Goal: Task Accomplishment & Management: Manage account settings

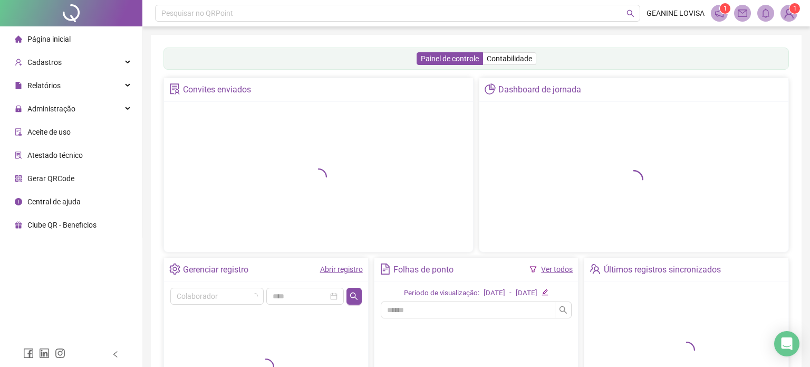
click at [83, 106] on div "Administração" at bounding box center [71, 108] width 138 height 21
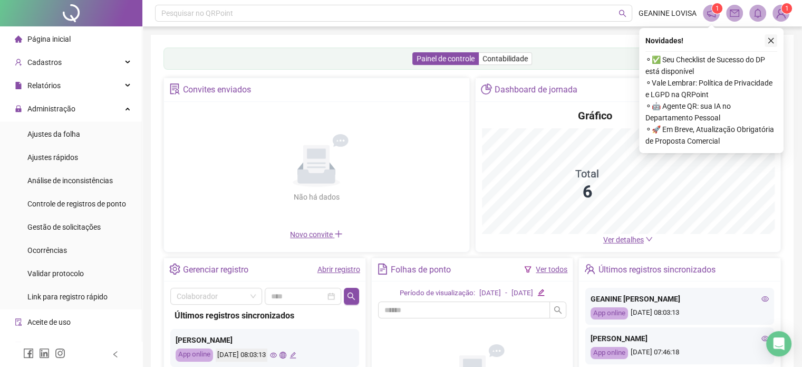
click at [769, 42] on icon "close" at bounding box center [770, 40] width 7 height 7
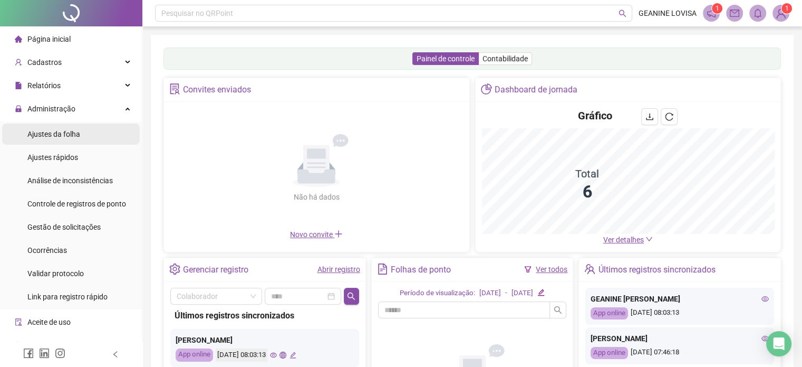
click at [61, 134] on span "Ajustes da folha" at bounding box center [53, 134] width 53 height 8
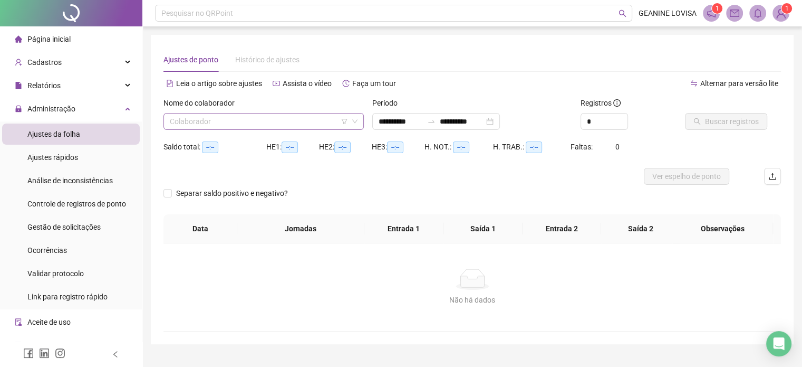
click at [307, 120] on input "search" at bounding box center [259, 121] width 178 height 16
type input "**********"
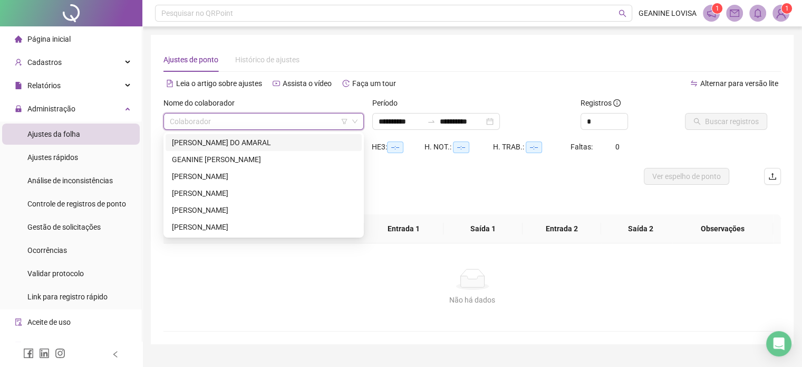
click at [243, 144] on div "[PERSON_NAME] DO AMARAL" at bounding box center [264, 143] width 184 height 12
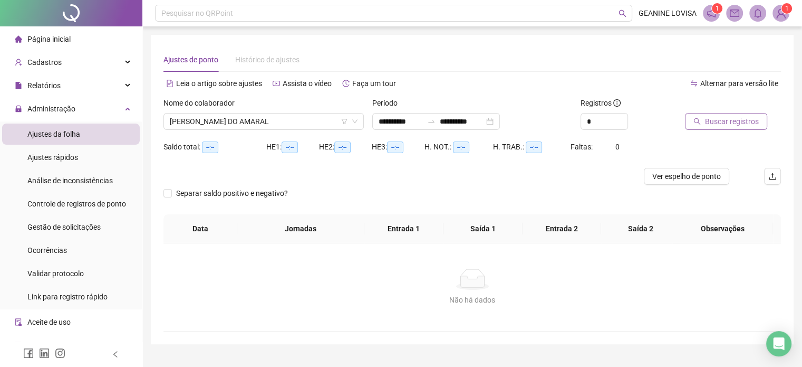
click at [736, 118] on span "Buscar registros" at bounding box center [732, 121] width 54 height 12
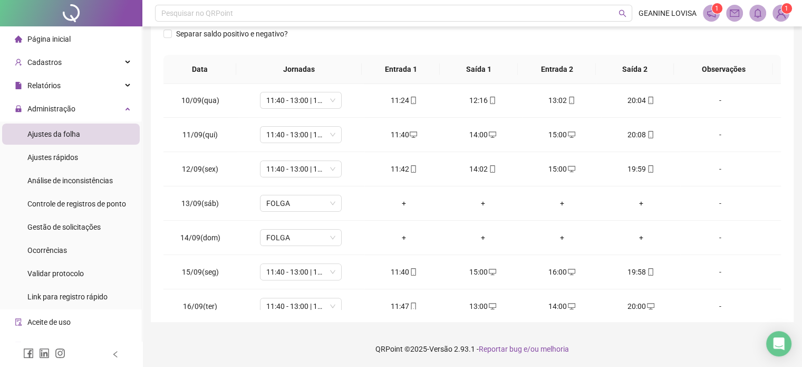
scroll to position [390, 0]
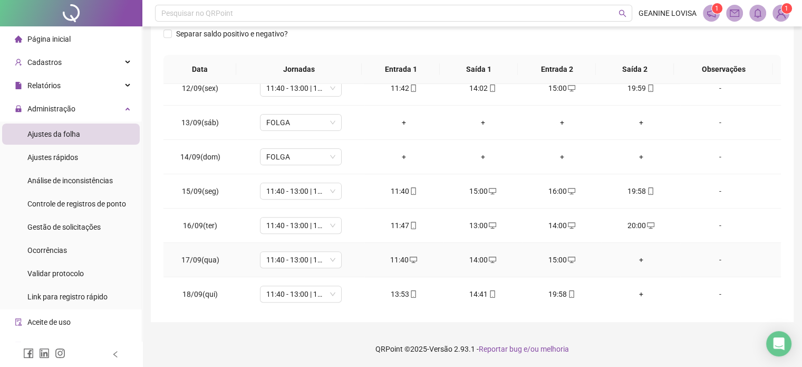
click at [630, 255] on div "+" at bounding box center [641, 260] width 62 height 12
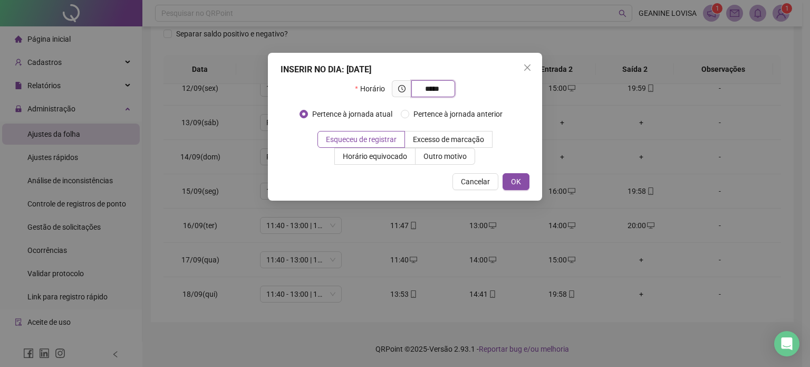
type input "*****"
click at [529, 187] on div "INSERIR NO DIA : [DATE] Horário ***** Pertence à jornada atual Pertence à jorna…" at bounding box center [405, 127] width 274 height 148
click at [525, 187] on button "OK" at bounding box center [516, 181] width 27 height 17
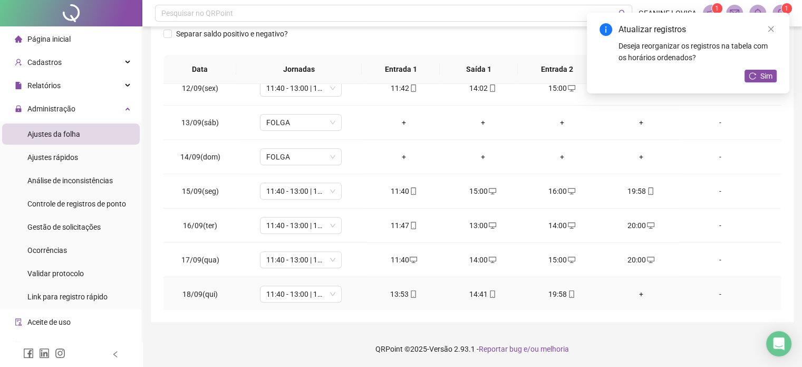
click at [634, 292] on div "+" at bounding box center [641, 294] width 62 height 12
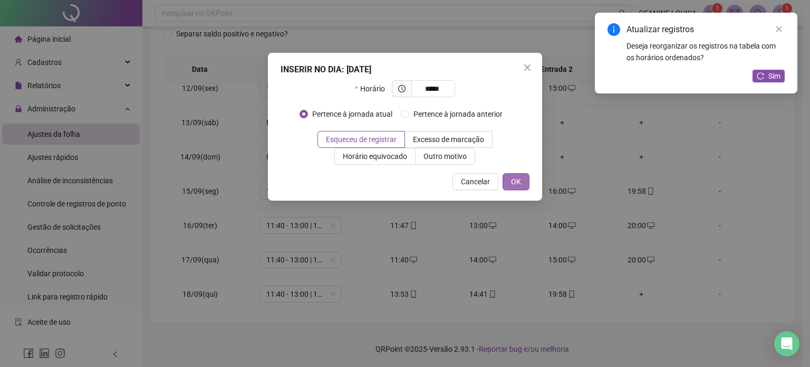
type input "*****"
click at [525, 180] on button "OK" at bounding box center [516, 181] width 27 height 17
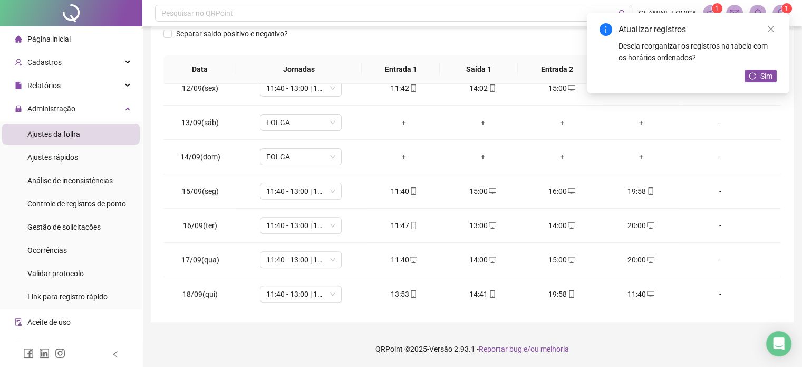
click at [762, 67] on div "Atualizar registros Deseja reorganizar os registros na tabela com os horários o…" at bounding box center [688, 53] width 203 height 81
click at [761, 71] on span "Sim" at bounding box center [766, 76] width 12 height 12
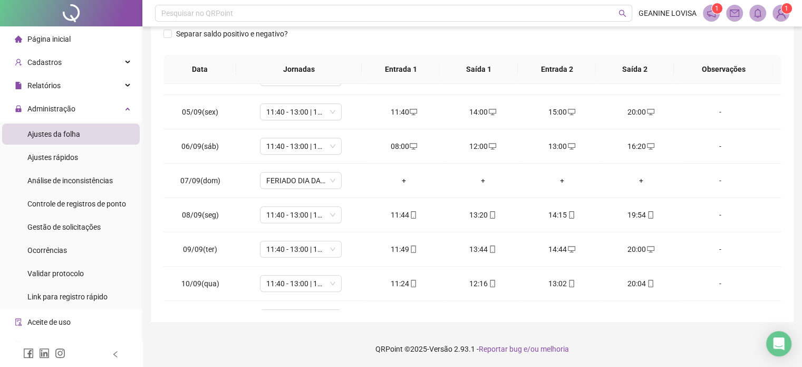
scroll to position [0, 0]
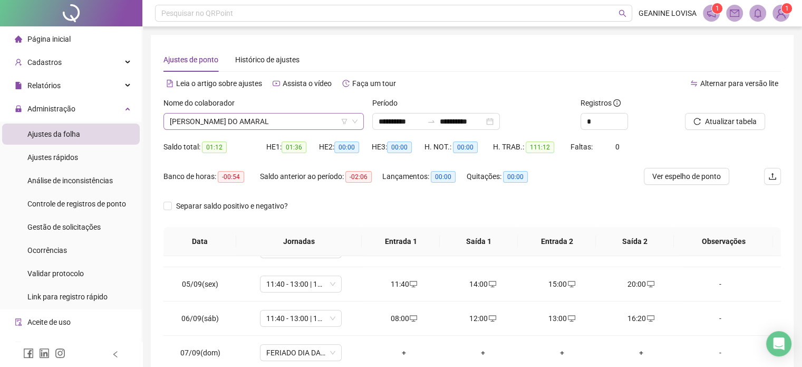
click at [281, 124] on span "[PERSON_NAME] DO AMARAL" at bounding box center [264, 121] width 188 height 16
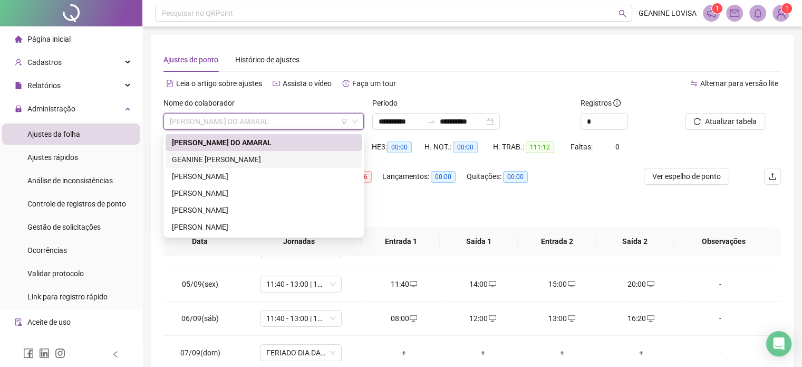
click at [242, 158] on div "GEANINE [PERSON_NAME]" at bounding box center [264, 159] width 184 height 12
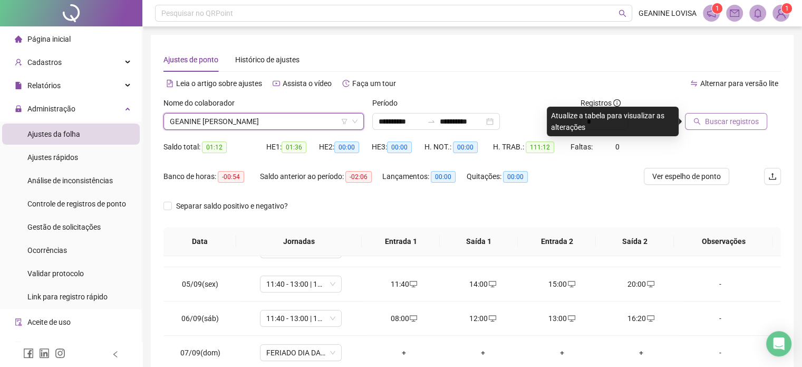
click at [712, 118] on span "Buscar registros" at bounding box center [732, 121] width 54 height 12
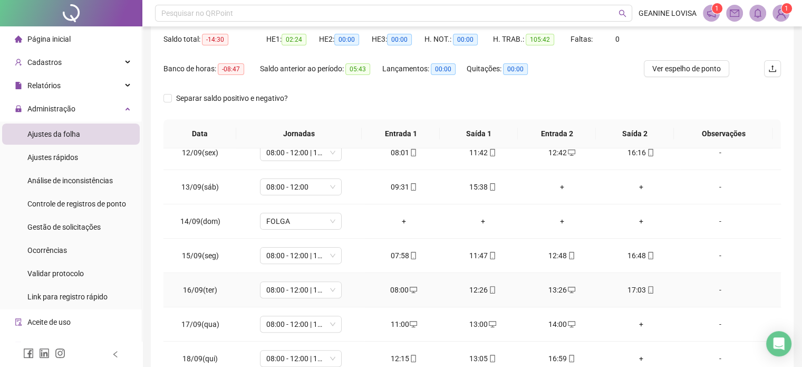
scroll to position [158, 0]
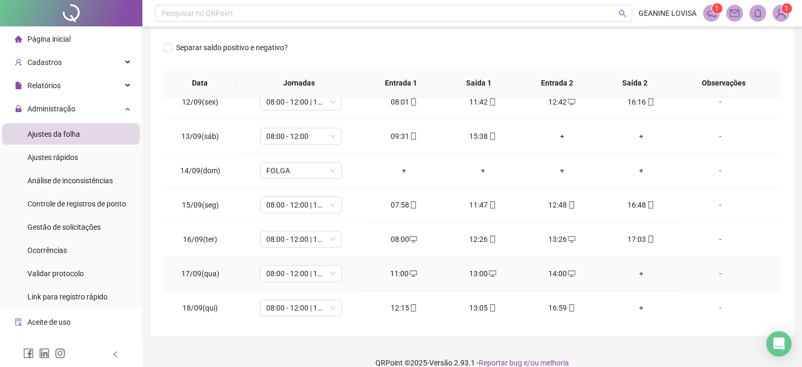
click at [635, 271] on div "+" at bounding box center [641, 273] width 62 height 12
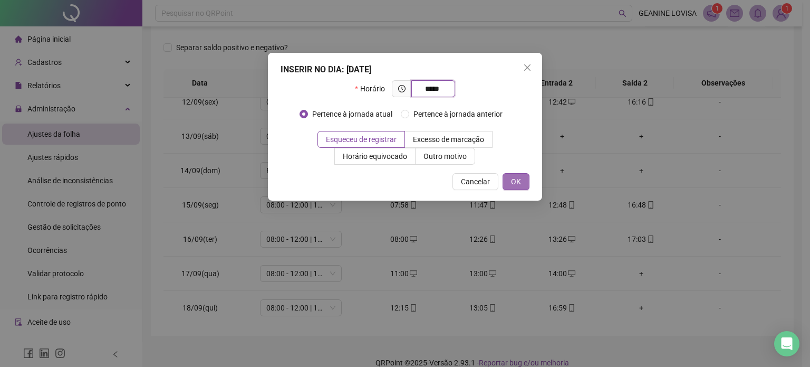
type input "*****"
click at [522, 179] on button "OK" at bounding box center [516, 181] width 27 height 17
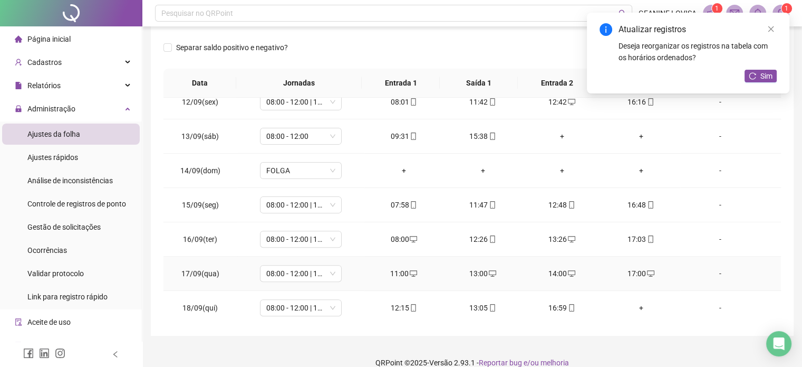
click at [647, 270] on icon "desktop" at bounding box center [650, 273] width 7 height 6
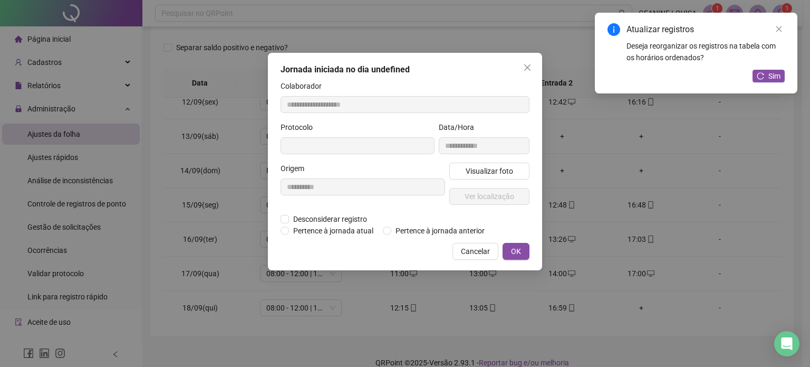
type input "**********"
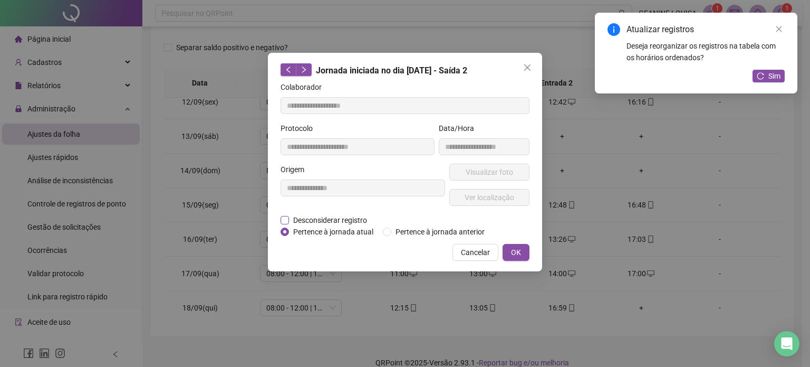
click at [308, 216] on span "Desconsiderar registro" at bounding box center [330, 220] width 82 height 12
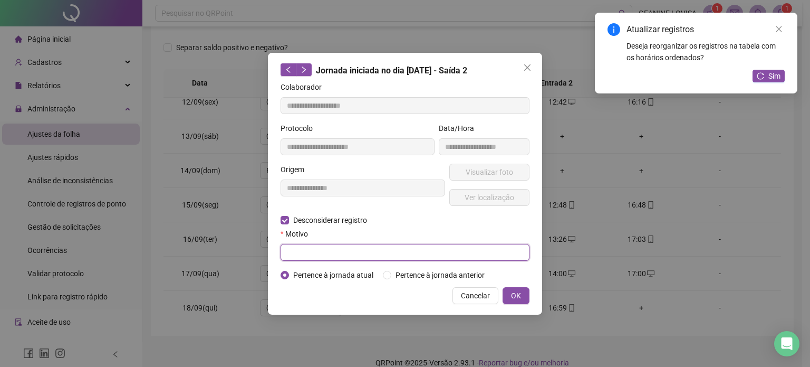
click at [329, 253] on input "text" at bounding box center [405, 252] width 249 height 17
type input "**********"
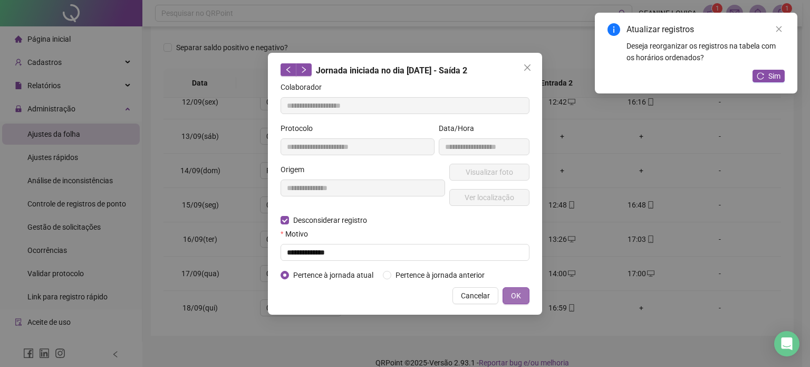
click at [519, 293] on span "OK" at bounding box center [516, 296] width 10 height 12
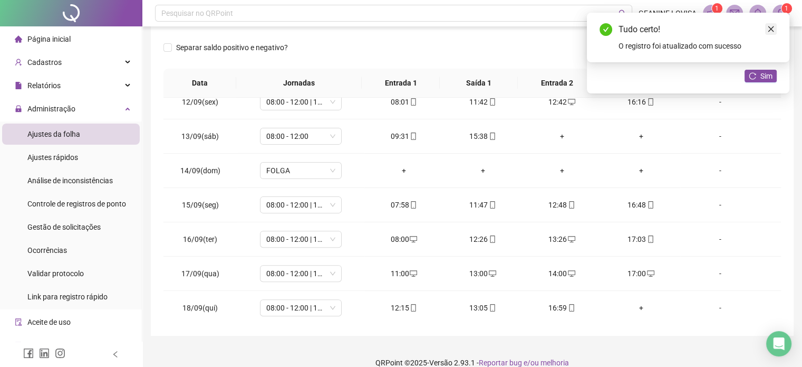
click at [774, 25] on link "Close" at bounding box center [771, 29] width 12 height 12
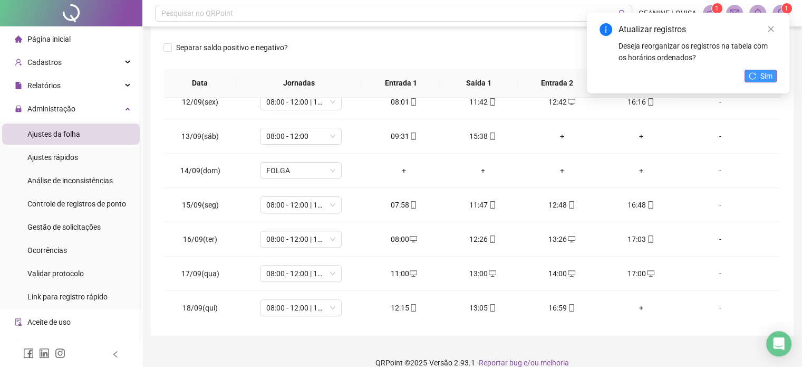
click at [759, 81] on button "Sim" at bounding box center [761, 76] width 32 height 13
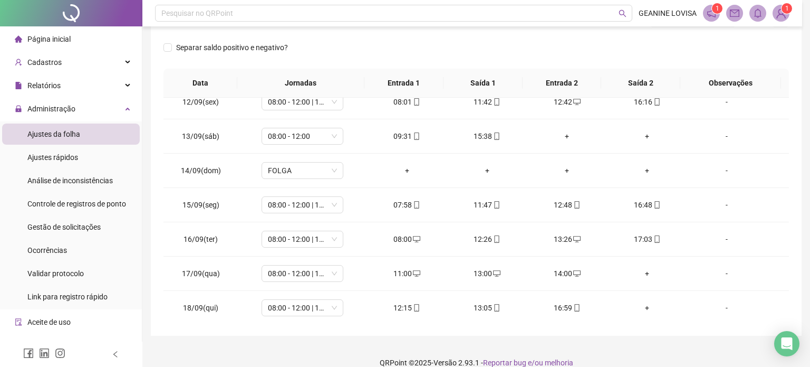
click at [634, 273] on div "+" at bounding box center [646, 273] width 63 height 12
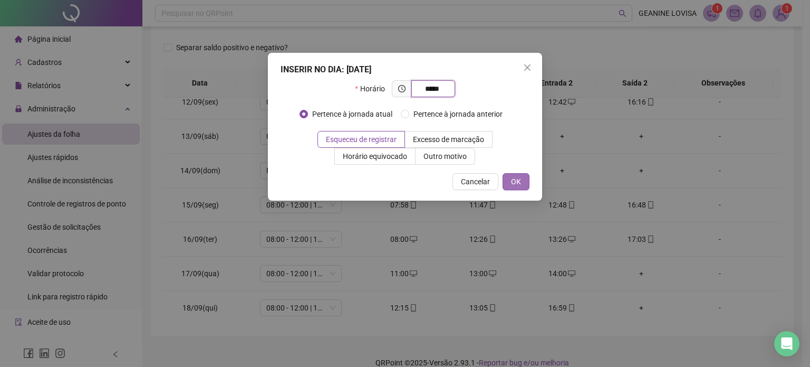
type input "*****"
click at [523, 177] on button "OK" at bounding box center [516, 181] width 27 height 17
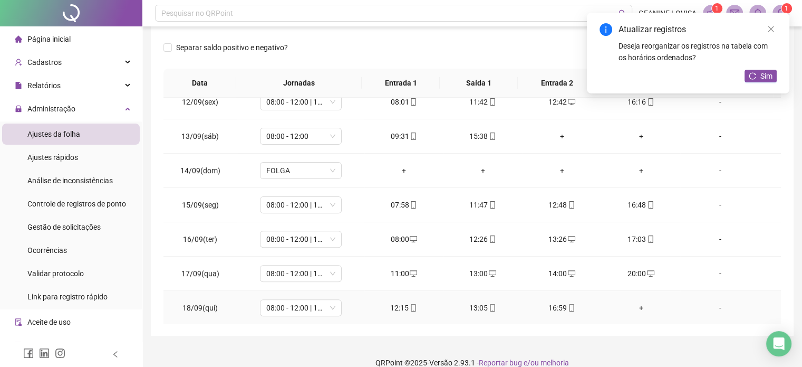
click at [634, 305] on div "+" at bounding box center [641, 308] width 62 height 12
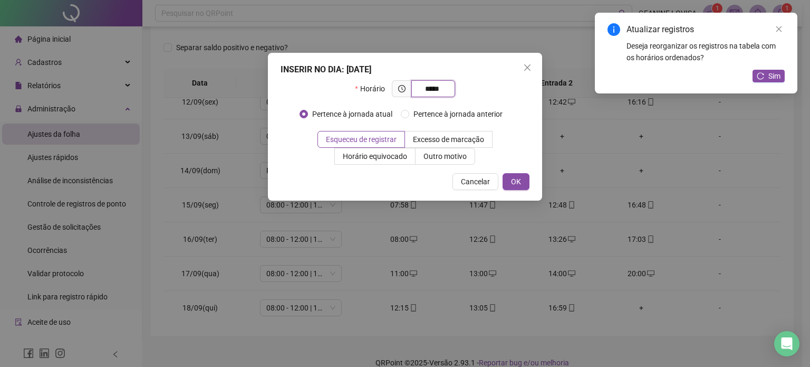
type input "*****"
click at [531, 185] on div "INSERIR NO DIA : [DATE] Horário ***** Pertence à jornada atual Pertence à jorna…" at bounding box center [405, 127] width 274 height 148
click at [525, 182] on button "OK" at bounding box center [516, 181] width 27 height 17
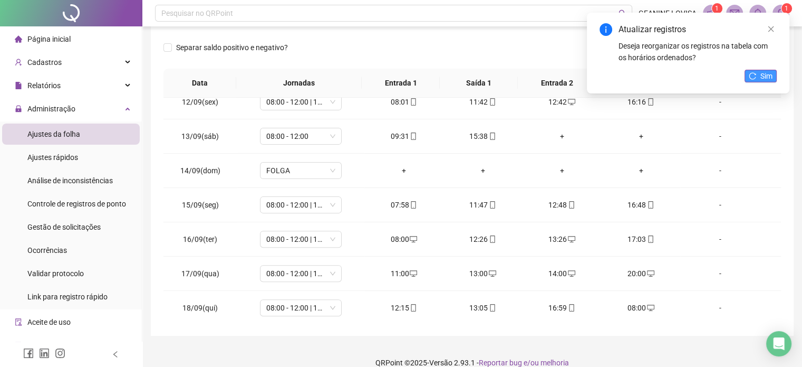
click at [750, 75] on icon "reload" at bounding box center [752, 75] width 7 height 7
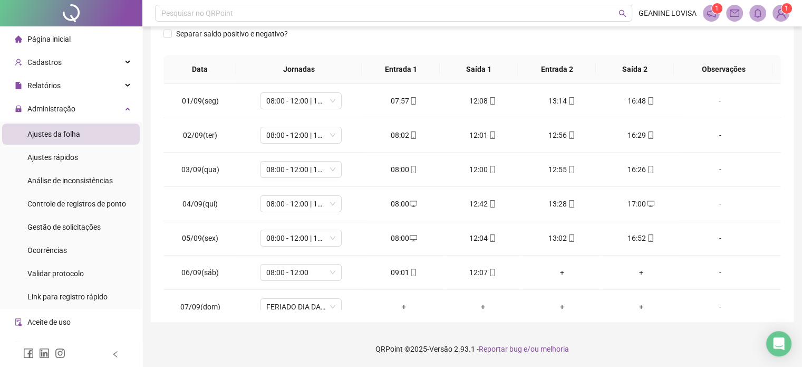
scroll to position [0, 0]
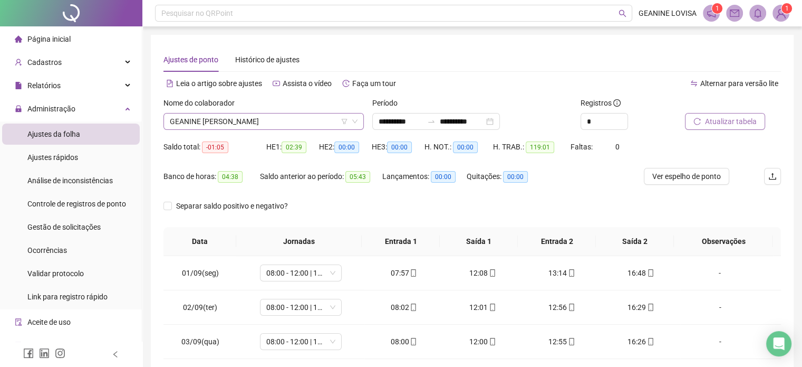
click at [261, 122] on span "GEANINE [PERSON_NAME]" at bounding box center [264, 121] width 188 height 16
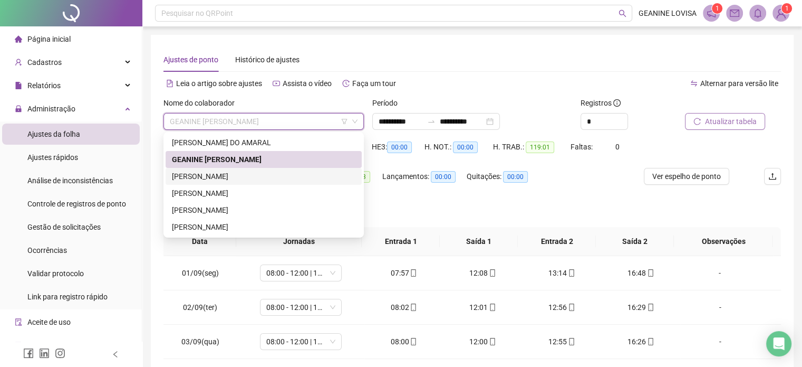
click at [256, 179] on div "[PERSON_NAME]" at bounding box center [264, 176] width 184 height 12
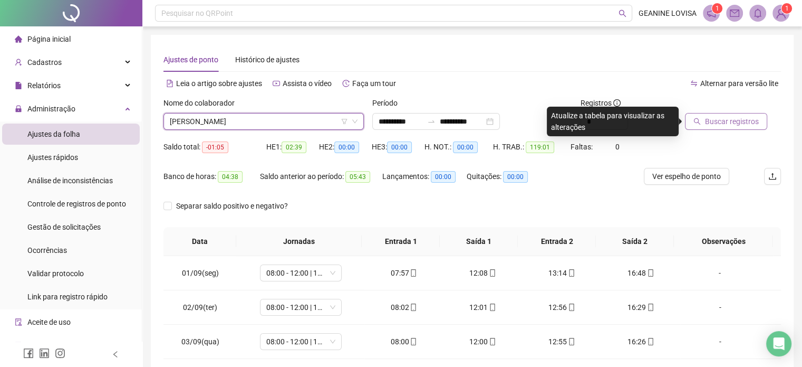
click at [755, 120] on span "Buscar registros" at bounding box center [732, 121] width 54 height 12
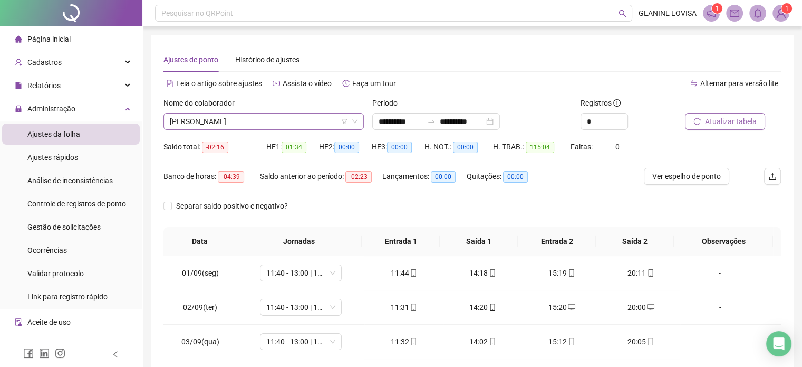
click at [293, 124] on span "[PERSON_NAME]" at bounding box center [264, 121] width 188 height 16
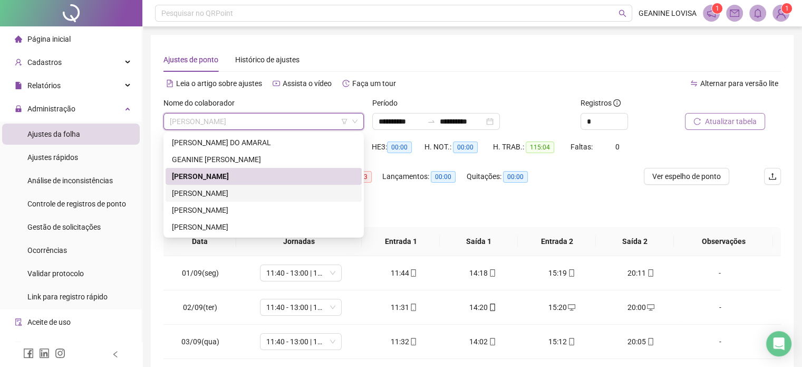
click at [259, 188] on div "[PERSON_NAME]" at bounding box center [264, 193] width 184 height 12
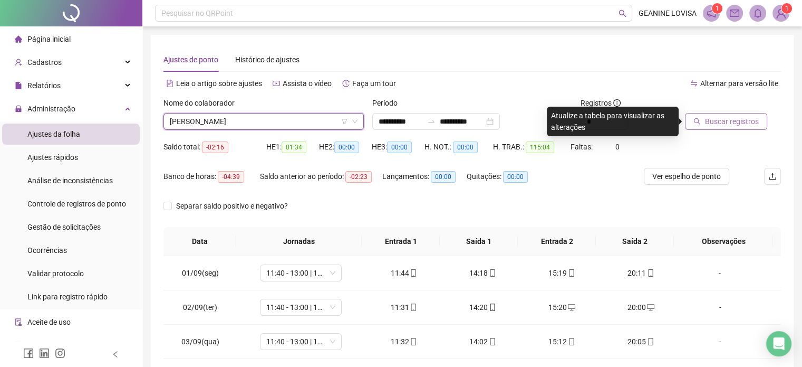
click at [733, 124] on span "Buscar registros" at bounding box center [732, 121] width 54 height 12
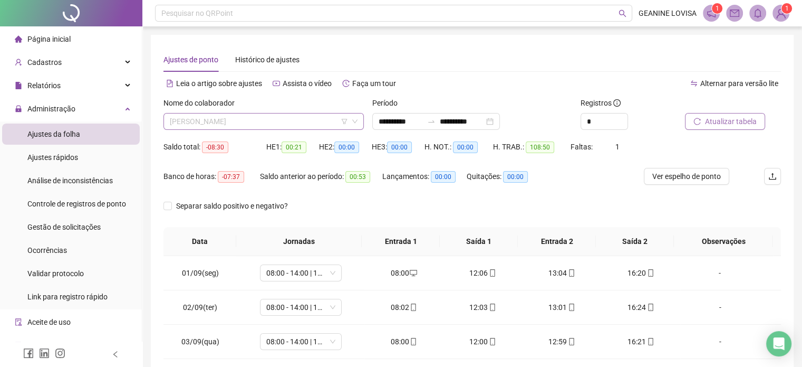
click at [266, 120] on span "[PERSON_NAME]" at bounding box center [264, 121] width 188 height 16
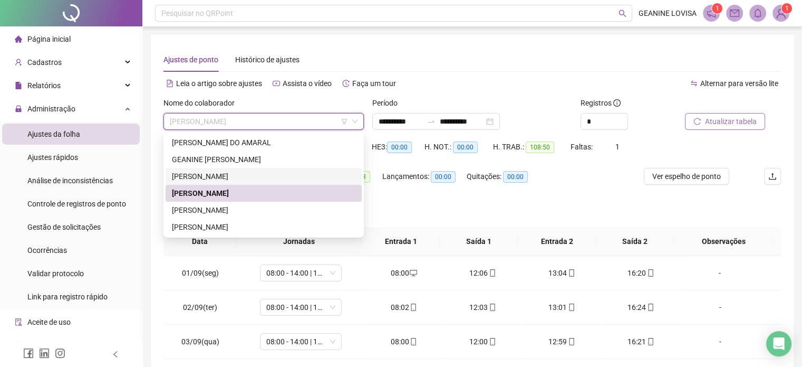
click at [240, 181] on div "[PERSON_NAME]" at bounding box center [264, 176] width 184 height 12
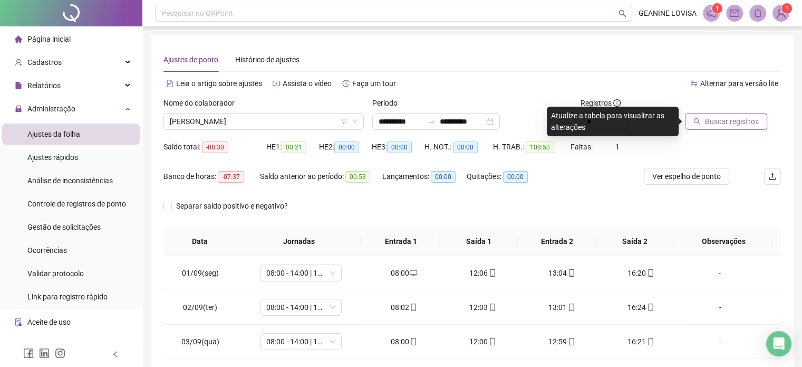
click at [715, 119] on span "Buscar registros" at bounding box center [732, 121] width 54 height 12
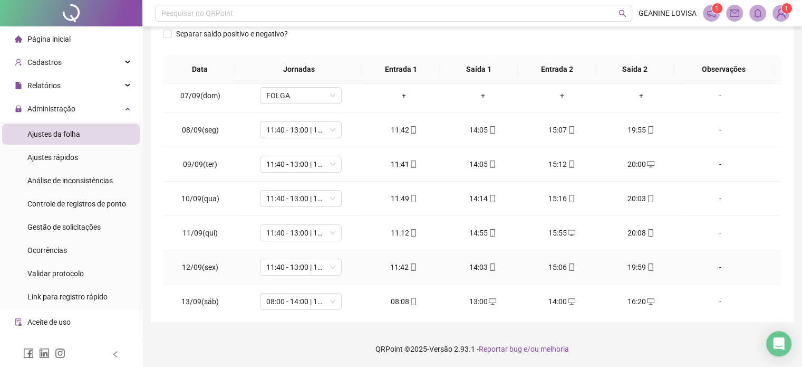
scroll to position [369, 0]
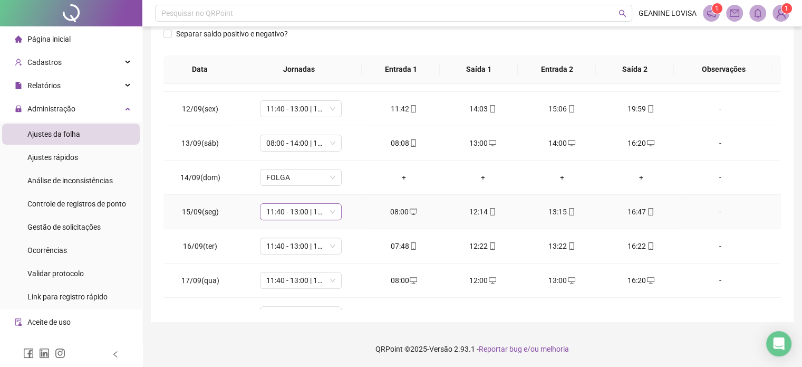
click at [275, 212] on span "11:40 - 13:00 | 14:00 - 20:00" at bounding box center [300, 212] width 69 height 16
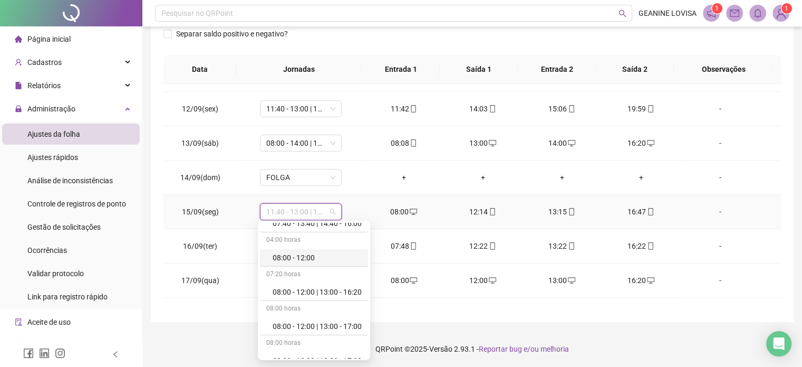
scroll to position [158, 0]
click at [333, 257] on div "08:00 - 12:00 | 13:00 - 16:20" at bounding box center [317, 261] width 89 height 12
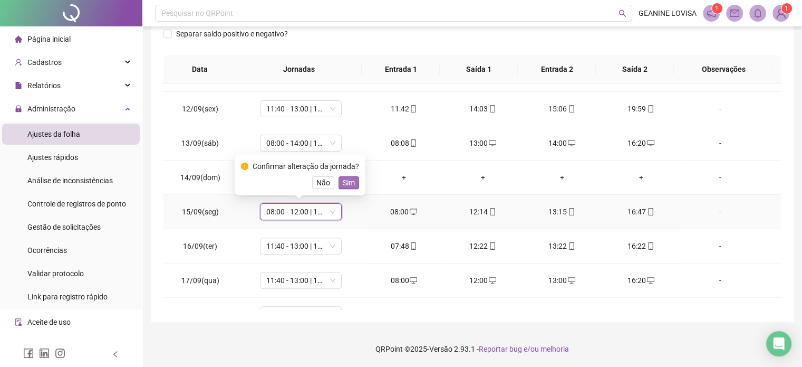
click at [343, 187] on span "Sim" at bounding box center [349, 183] width 12 height 12
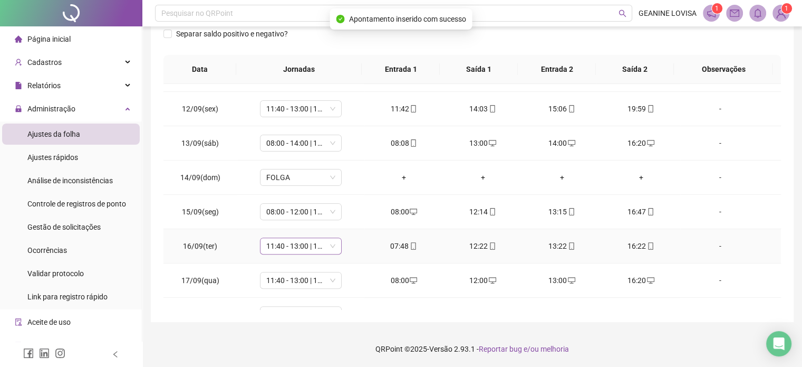
click at [294, 239] on span "11:40 - 13:00 | 14:00 - 20:00" at bounding box center [300, 246] width 69 height 16
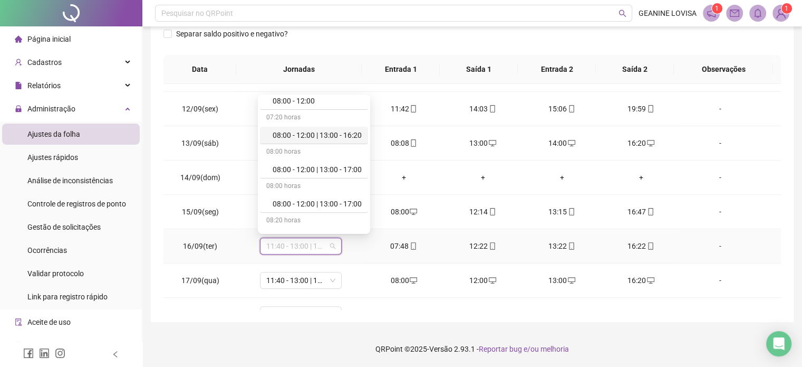
click at [337, 134] on div "08:00 - 12:00 | 13:00 - 16:20" at bounding box center [317, 135] width 89 height 12
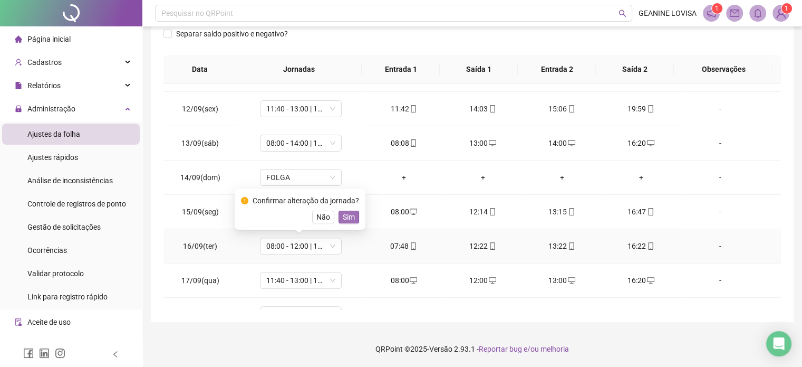
click at [343, 217] on span "Sim" at bounding box center [349, 217] width 12 height 12
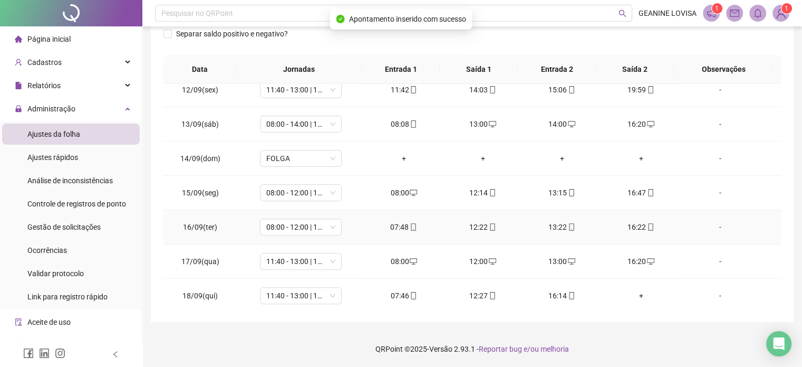
scroll to position [390, 0]
click at [302, 258] on span "11:40 - 13:00 | 14:00 - 20:00" at bounding box center [300, 260] width 69 height 16
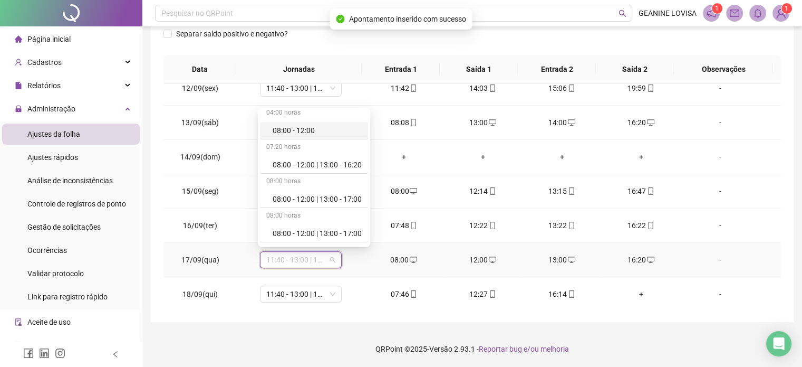
scroll to position [158, 0]
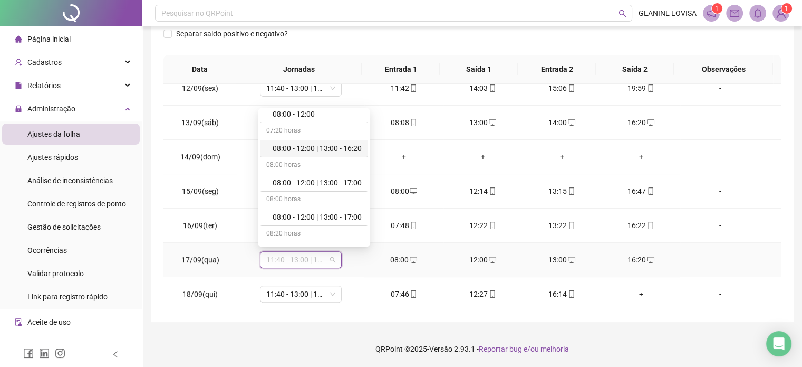
click at [348, 144] on div "08:00 - 12:00 | 13:00 - 16:20" at bounding box center [317, 148] width 89 height 12
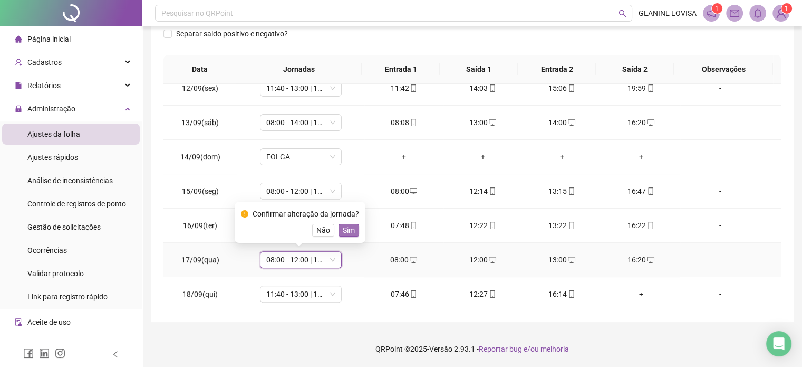
click at [350, 232] on span "Sim" at bounding box center [349, 230] width 12 height 12
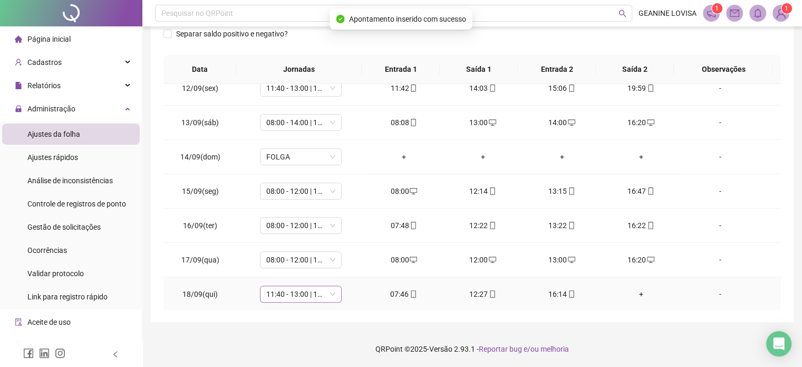
click at [301, 293] on span "11:40 - 13:00 | 14:00 - 20:00" at bounding box center [300, 294] width 69 height 16
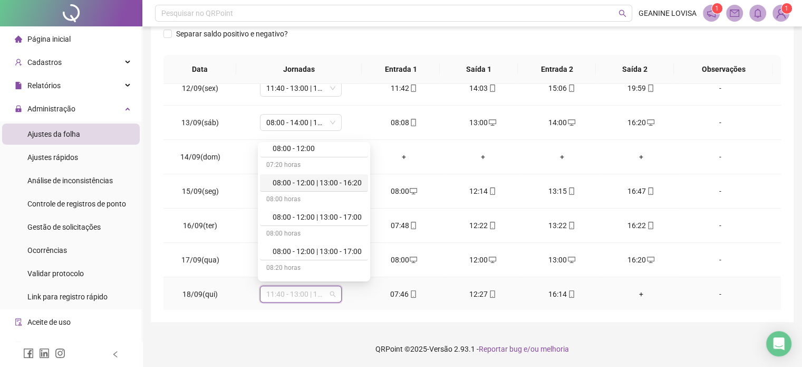
click at [339, 174] on div "08:00 - 12:00 | 13:00 - 16:20" at bounding box center [314, 182] width 108 height 17
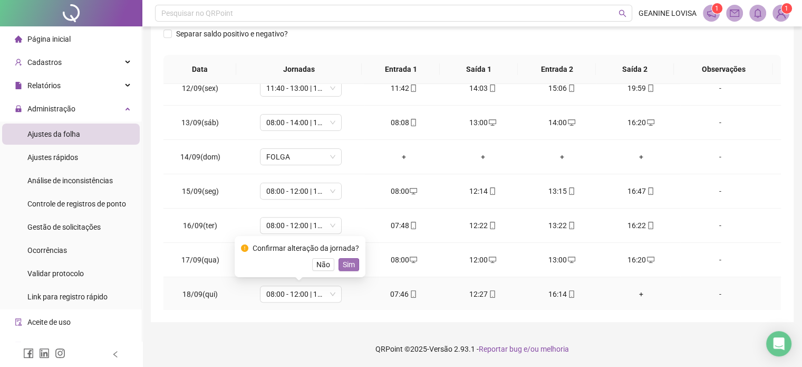
click at [344, 262] on span "Sim" at bounding box center [349, 264] width 12 height 12
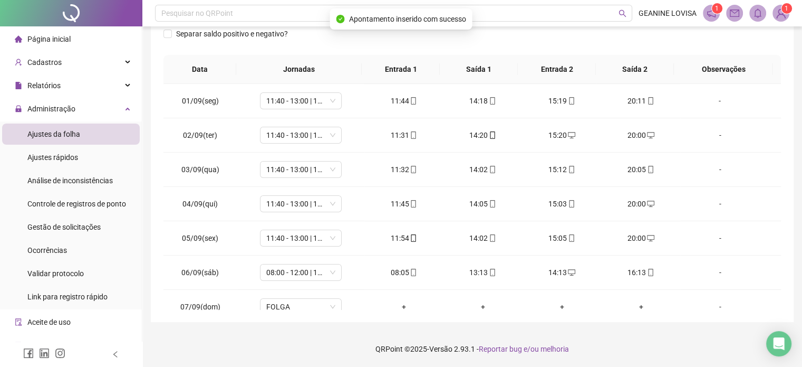
scroll to position [0, 0]
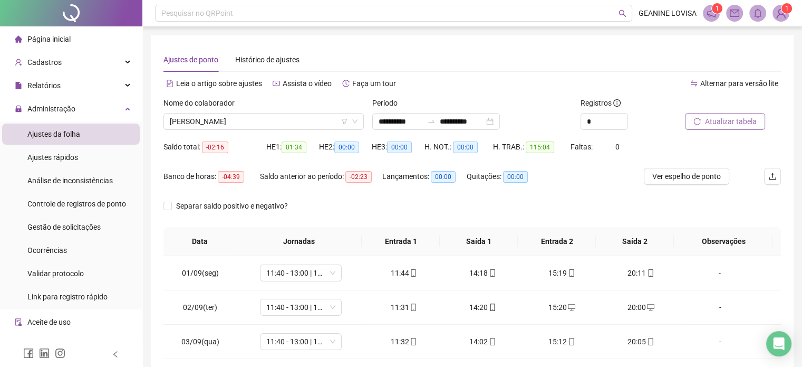
click at [707, 117] on span "Atualizar tabela" at bounding box center [731, 121] width 52 height 12
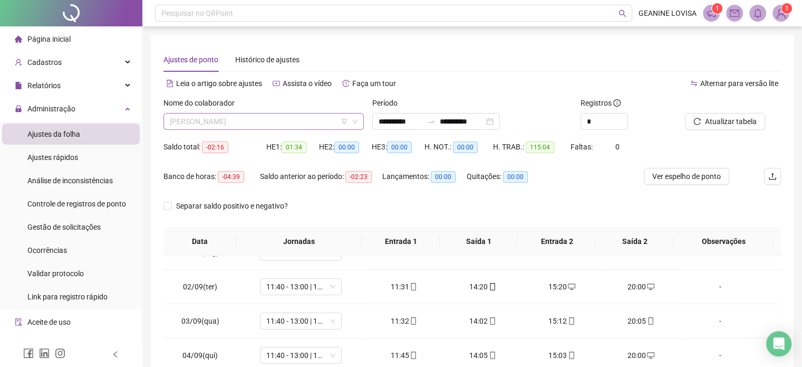
click at [261, 124] on span "[PERSON_NAME]" at bounding box center [264, 121] width 188 height 16
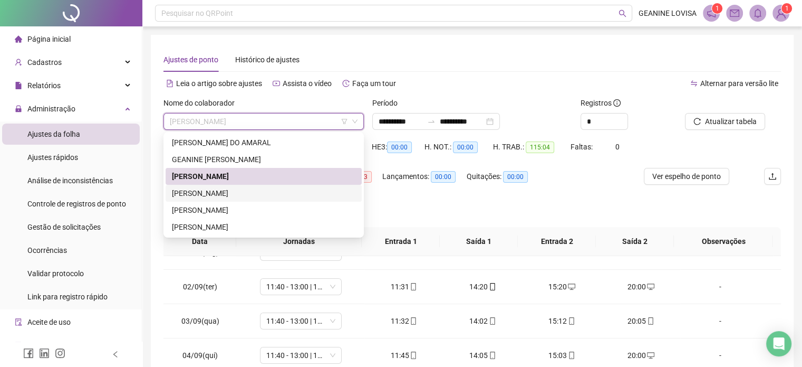
click at [238, 190] on div "[PERSON_NAME]" at bounding box center [264, 193] width 184 height 12
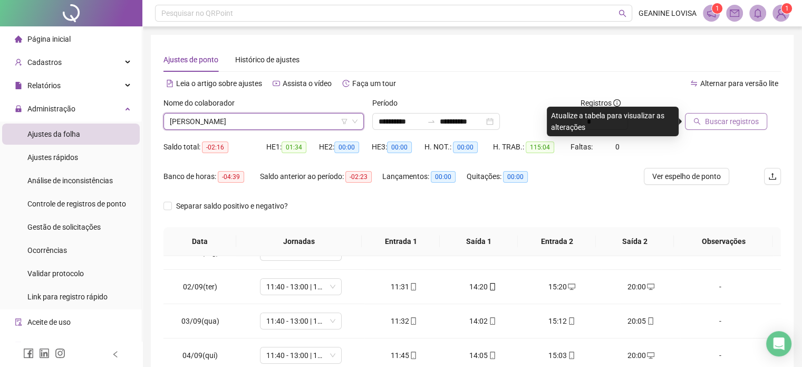
click at [711, 120] on span "Buscar registros" at bounding box center [732, 121] width 54 height 12
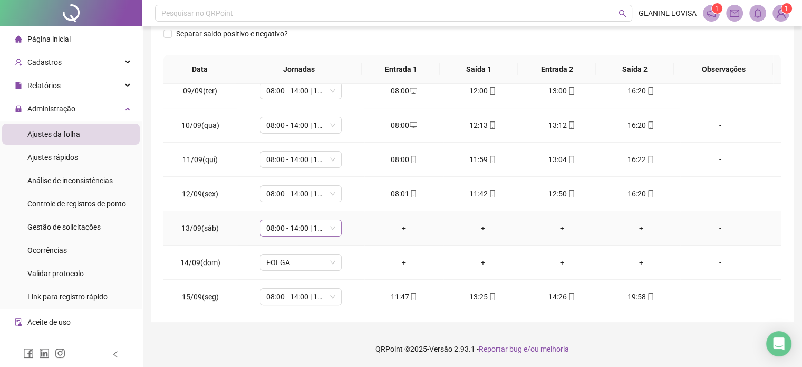
scroll to position [390, 0]
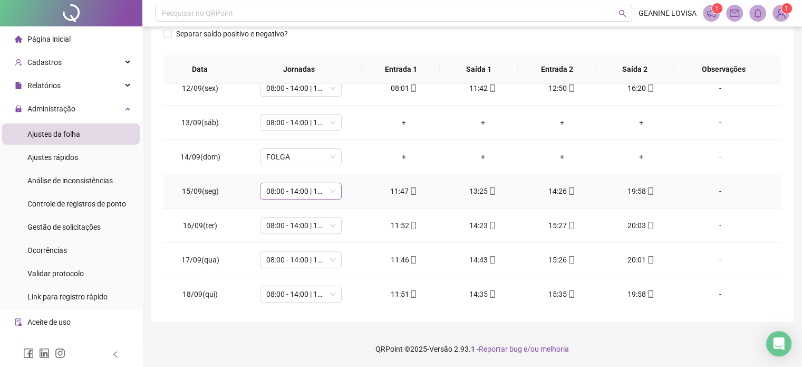
click at [296, 194] on span "08:00 - 14:00 | 15:00 - 16:20" at bounding box center [300, 191] width 69 height 16
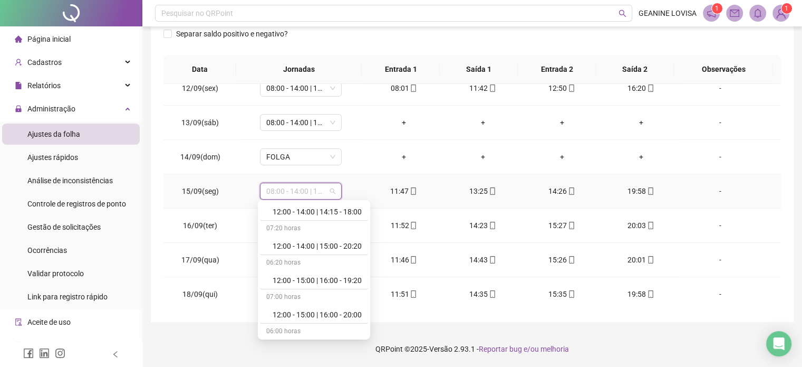
scroll to position [1266, 0]
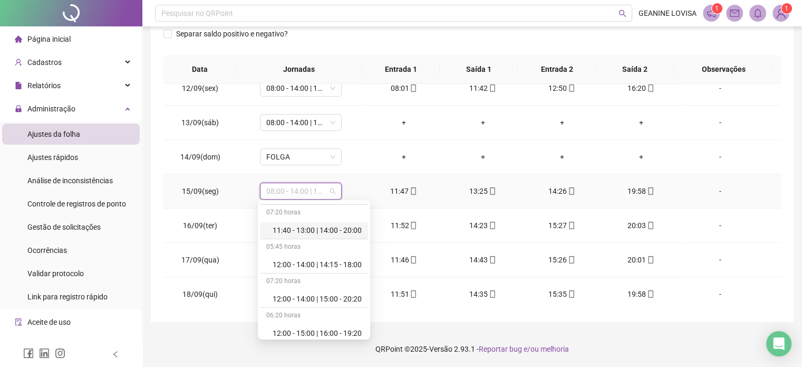
click at [313, 229] on div "11:40 - 13:00 | 14:00 - 20:00" at bounding box center [317, 230] width 89 height 12
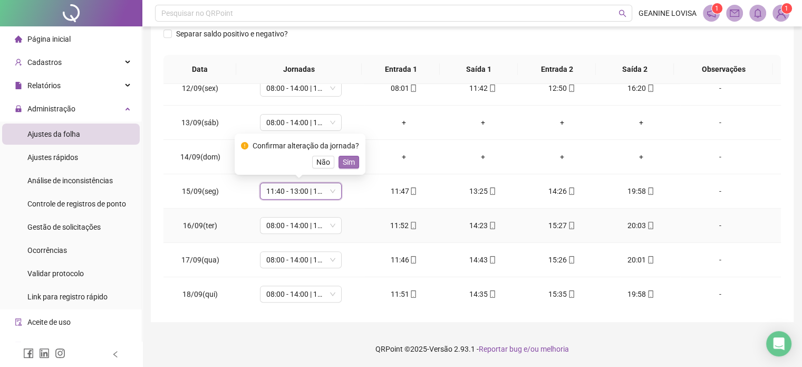
click at [346, 166] on span "Sim" at bounding box center [349, 162] width 12 height 12
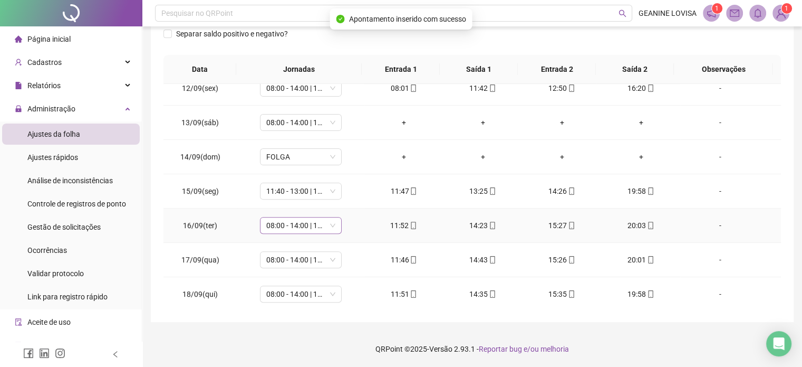
click at [289, 220] on span "08:00 - 14:00 | 15:00 - 16:20" at bounding box center [300, 225] width 69 height 16
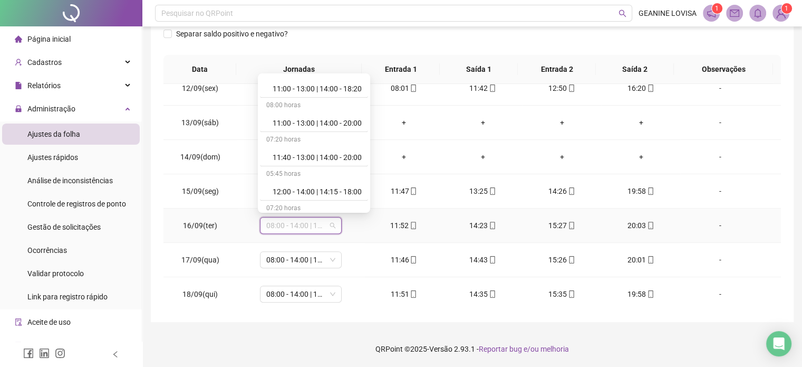
scroll to position [1213, 0]
click at [312, 150] on div "11:40 - 13:00 | 14:00 - 20:00" at bounding box center [317, 156] width 89 height 12
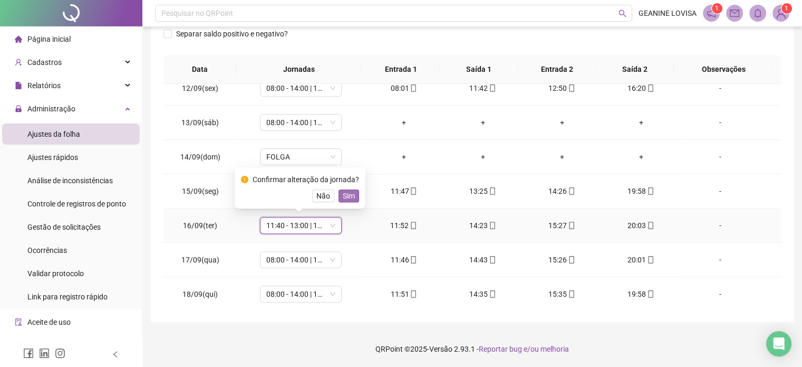
click at [355, 195] on button "Sim" at bounding box center [349, 195] width 21 height 13
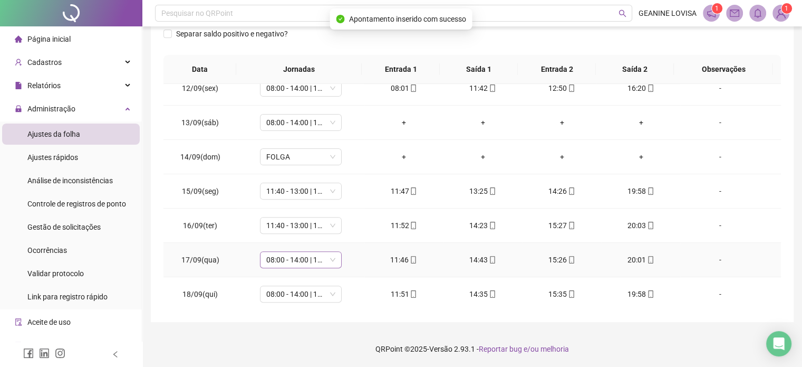
click at [290, 258] on span "08:00 - 14:00 | 15:00 - 16:20" at bounding box center [300, 260] width 69 height 16
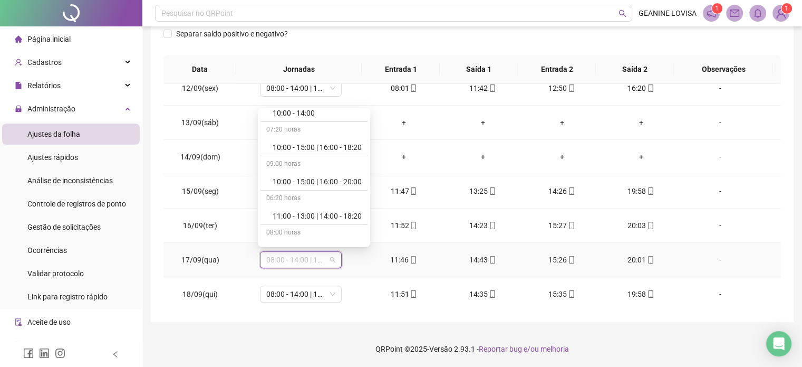
scroll to position [1266, 0]
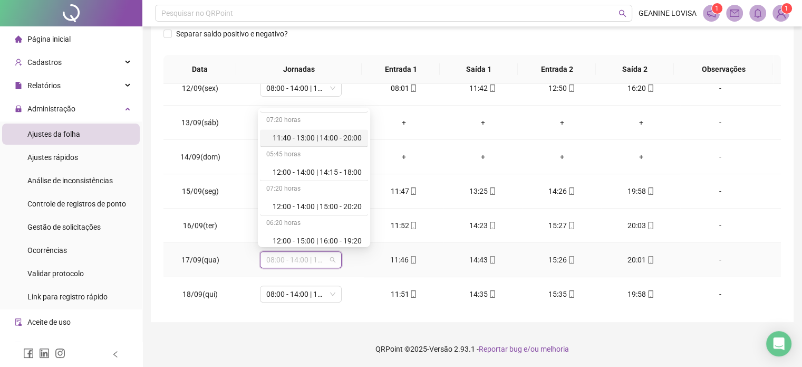
click at [312, 134] on div "11:40 - 13:00 | 14:00 - 20:00" at bounding box center [317, 138] width 89 height 12
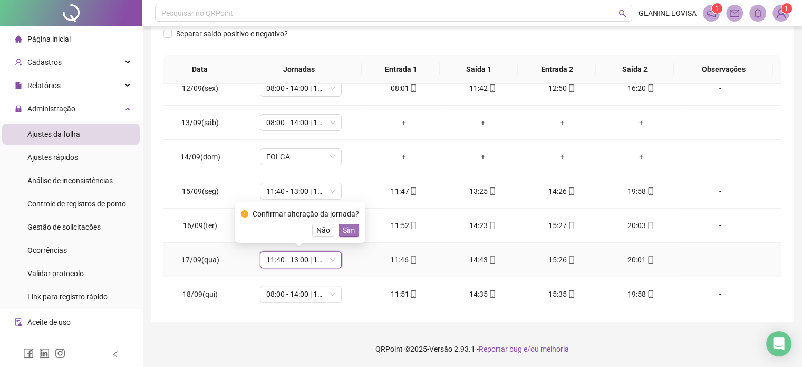
click at [348, 224] on span "Sim" at bounding box center [349, 230] width 12 height 12
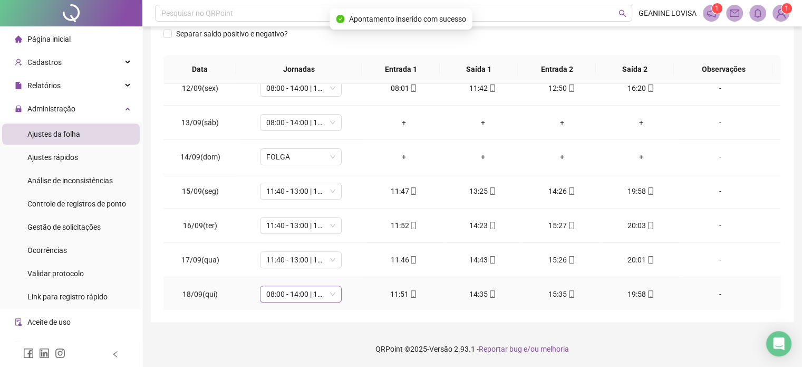
click at [292, 292] on span "08:00 - 14:00 | 15:00 - 16:20" at bounding box center [300, 294] width 69 height 16
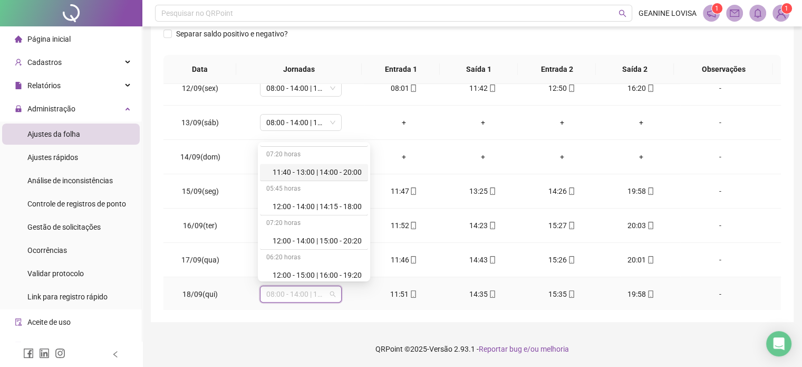
click at [321, 163] on div "11:40 - 13:00 | 14:00 - 20:00" at bounding box center [314, 171] width 108 height 17
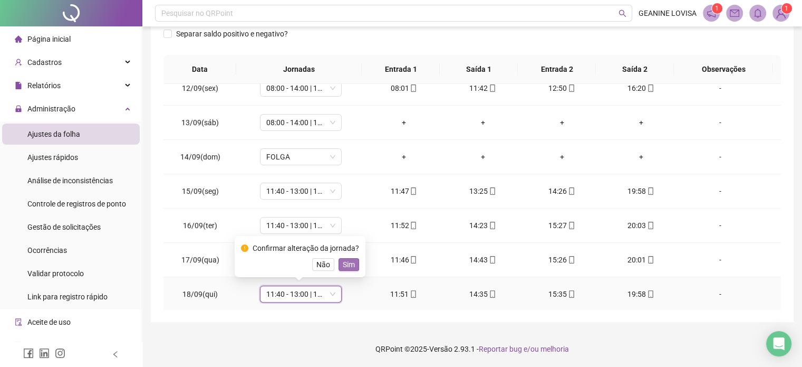
click at [351, 263] on span "Sim" at bounding box center [349, 264] width 12 height 12
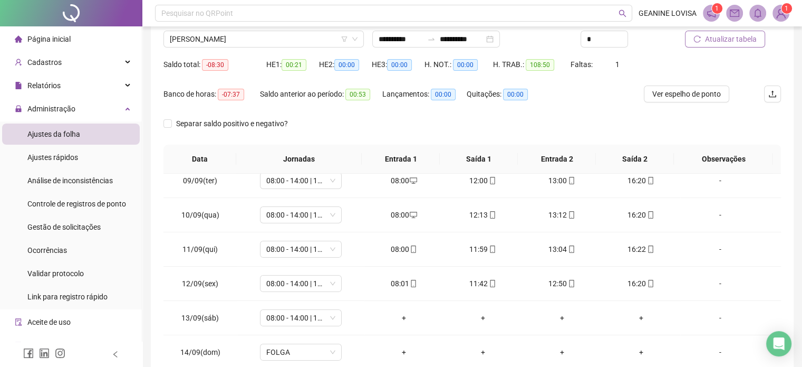
scroll to position [0, 0]
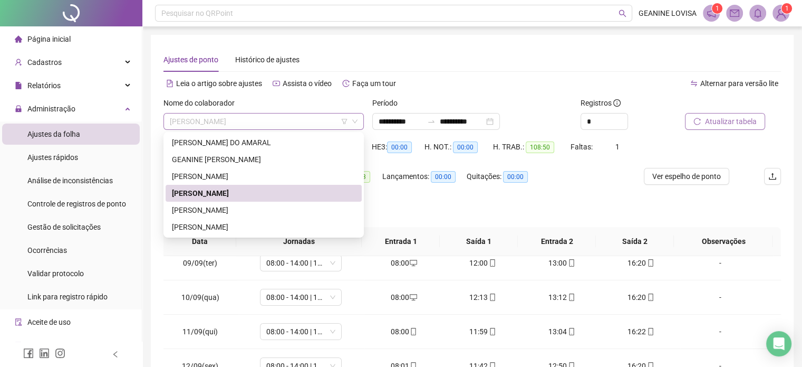
click at [298, 115] on span "[PERSON_NAME]" at bounding box center [264, 121] width 188 height 16
click at [262, 208] on div "[PERSON_NAME]" at bounding box center [264, 210] width 184 height 12
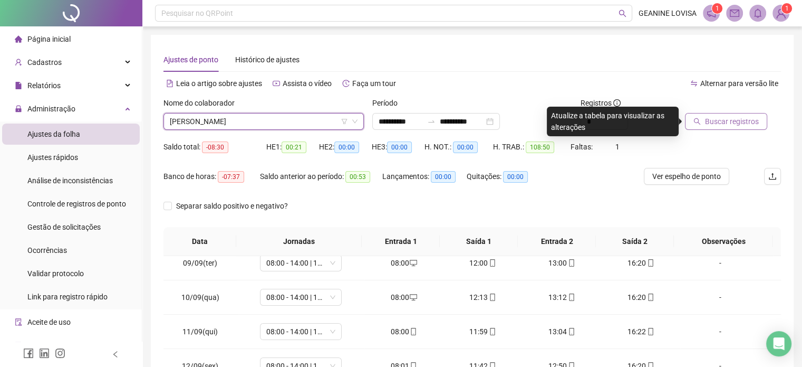
click at [735, 122] on span "Buscar registros" at bounding box center [732, 121] width 54 height 12
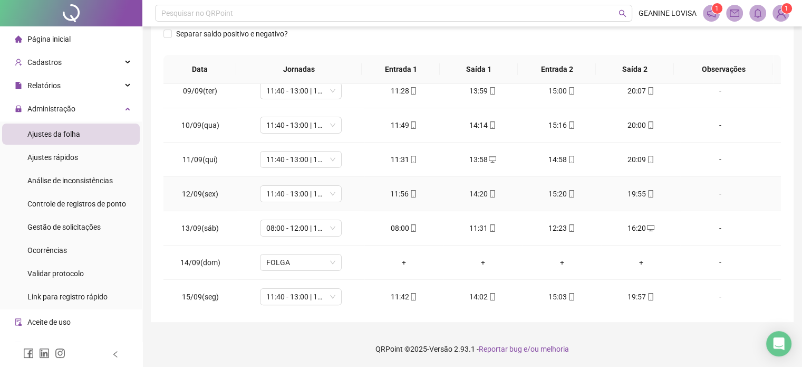
scroll to position [390, 0]
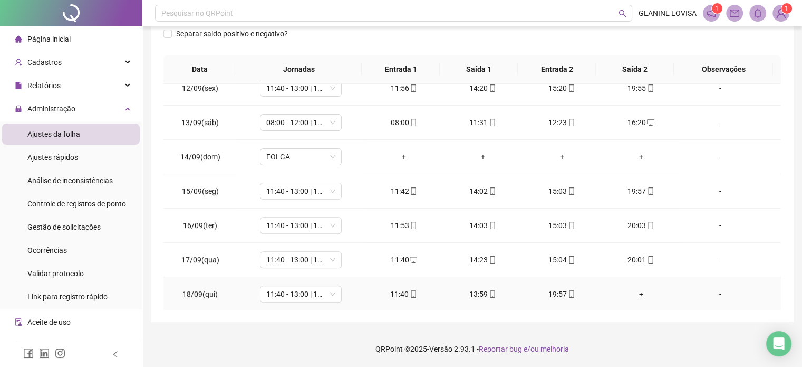
click at [633, 290] on div "+" at bounding box center [641, 294] width 62 height 12
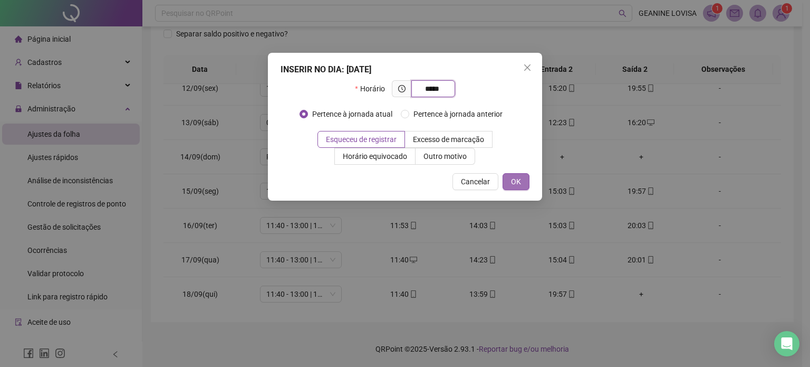
type input "*****"
click at [524, 187] on button "OK" at bounding box center [516, 181] width 27 height 17
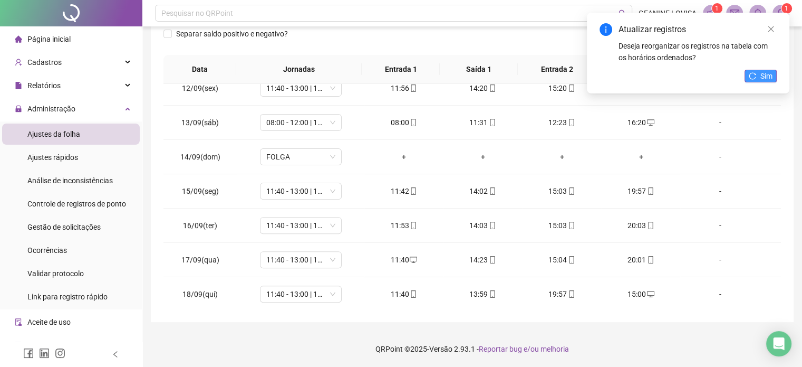
click at [767, 77] on span "Sim" at bounding box center [766, 76] width 12 height 12
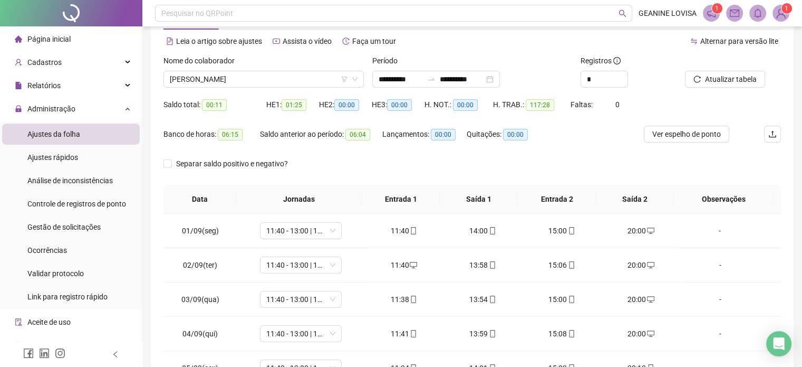
scroll to position [0, 0]
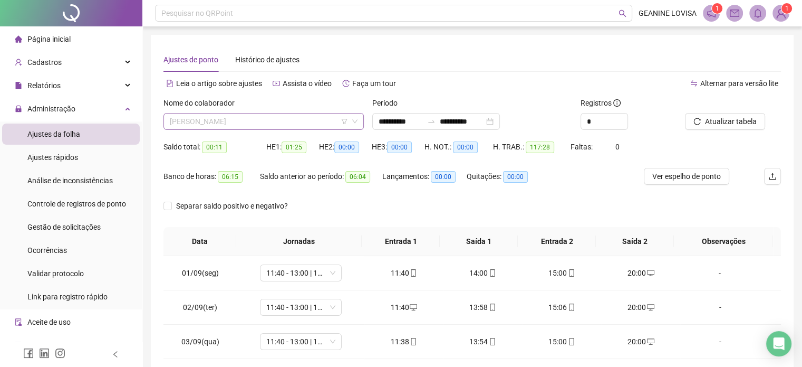
click at [272, 120] on span "[PERSON_NAME]" at bounding box center [264, 121] width 188 height 16
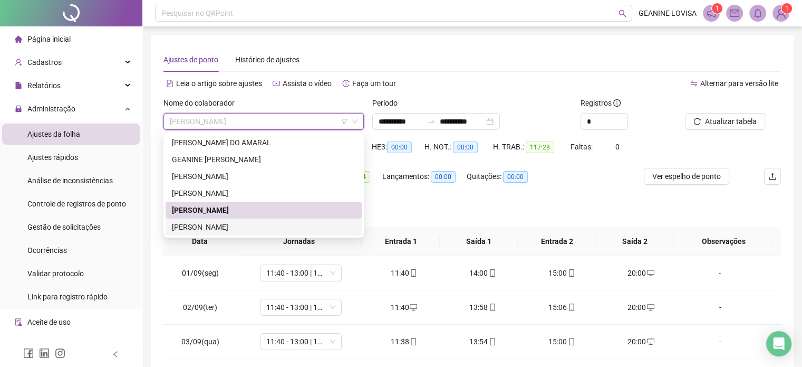
click at [268, 233] on div "[PERSON_NAME]" at bounding box center [264, 226] width 196 height 17
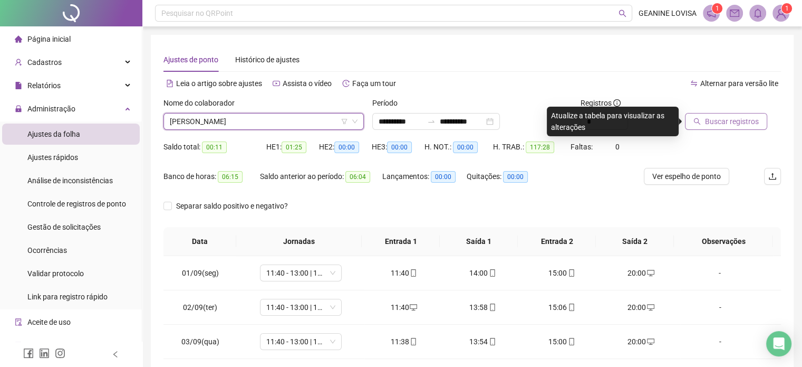
click at [735, 127] on span "Buscar registros" at bounding box center [732, 121] width 54 height 12
